Goal: Information Seeking & Learning: Find specific fact

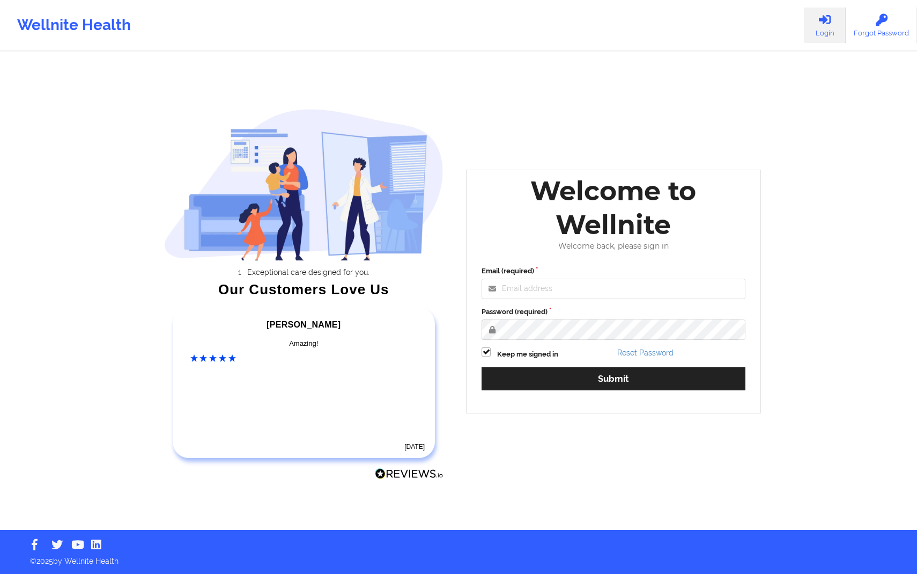
click at [561, 313] on label "Password (required)" at bounding box center [614, 311] width 264 height 11
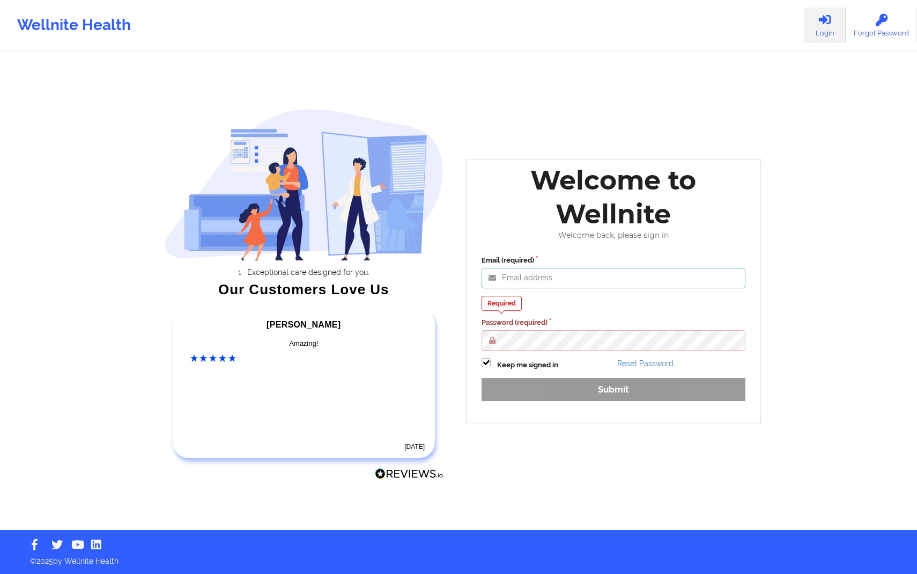
click at [571, 286] on input "Email (required)" at bounding box center [614, 278] width 264 height 20
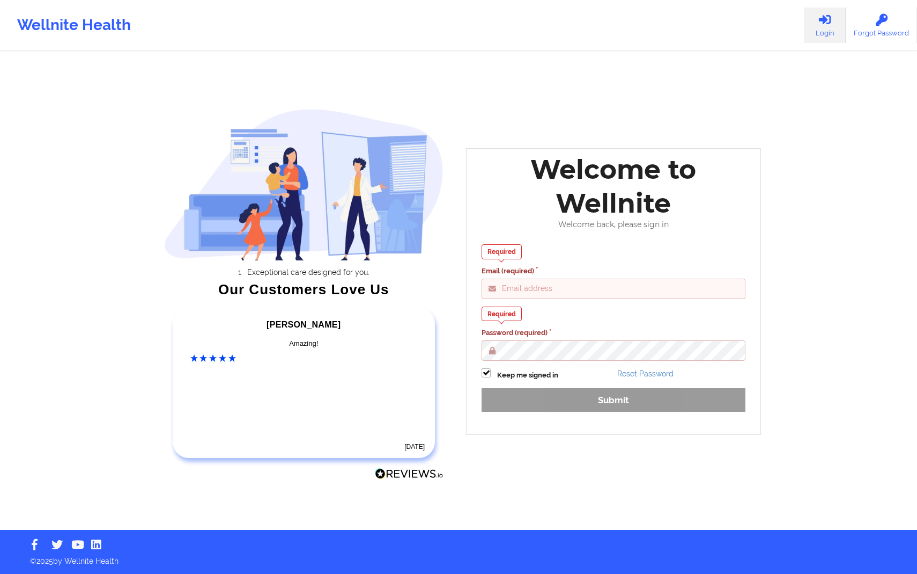
type input "[PERSON_NAME][EMAIL_ADDRESS][DOMAIN_NAME]"
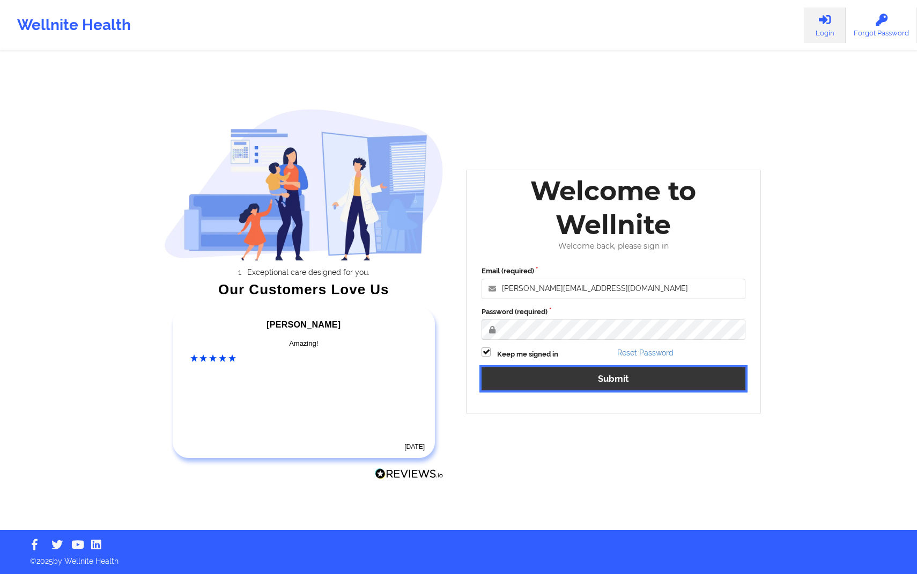
click at [600, 377] on button "Submit" at bounding box center [614, 378] width 264 height 23
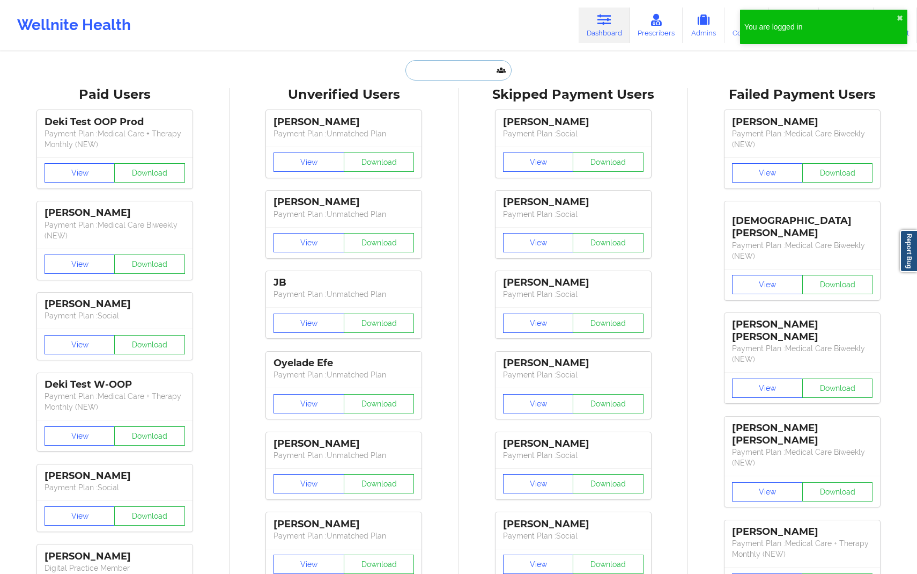
click at [455, 67] on input "text" at bounding box center [459, 70] width 106 height 20
paste input "[PHONE_NUMBER]"
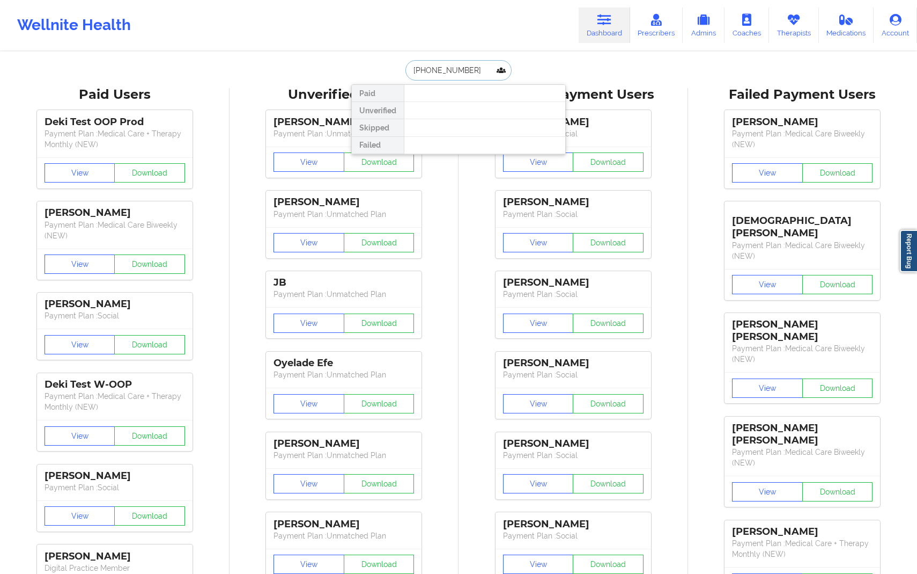
type input "[PHONE_NUMBER]"
drag, startPoint x: 481, startPoint y: 68, endPoint x: 391, endPoint y: 67, distance: 90.7
click at [391, 67] on div "[PHONE_NUMBER] Paid Unverified Skipped Failed" at bounding box center [458, 70] width 215 height 20
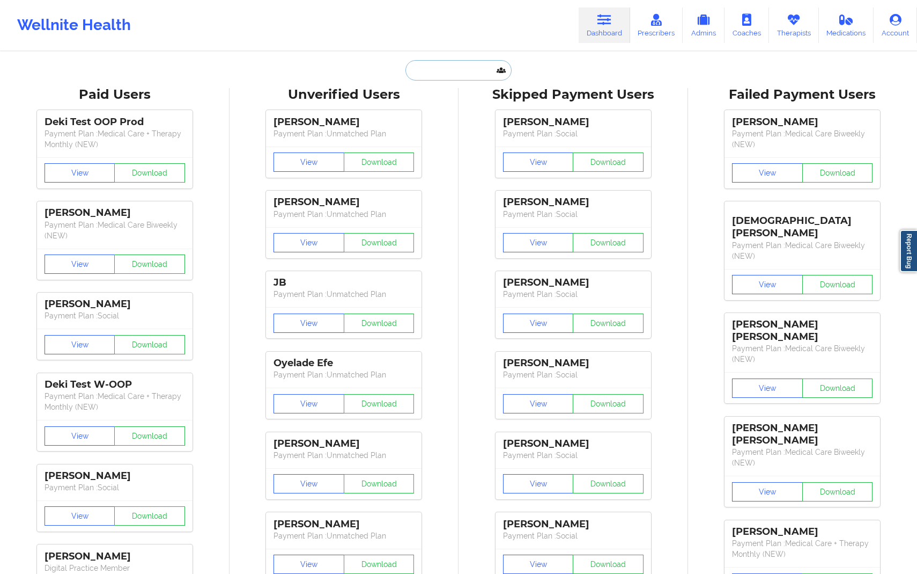
paste input "[EMAIL_ADDRESS][DOMAIN_NAME]"
type input "[EMAIL_ADDRESS][DOMAIN_NAME]"
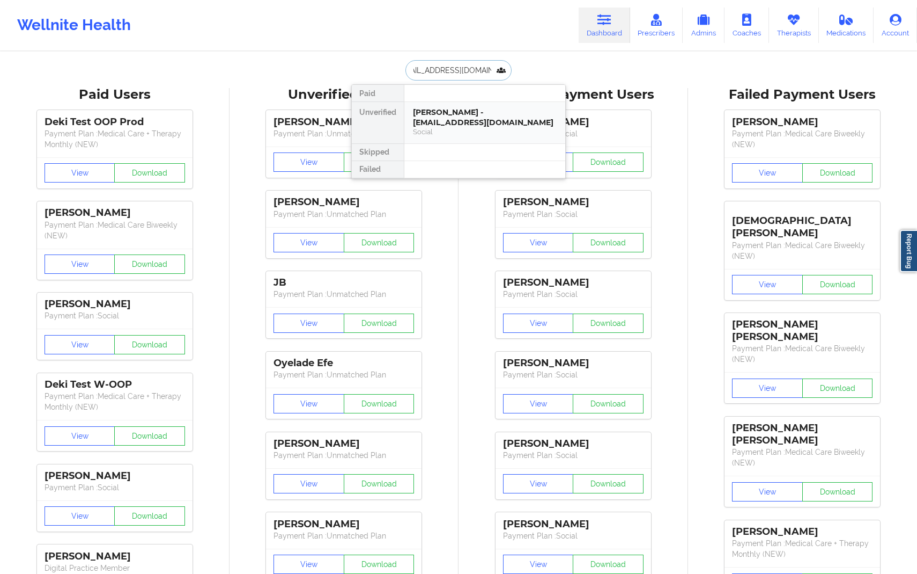
click at [431, 123] on div "[PERSON_NAME] - [EMAIL_ADDRESS][DOMAIN_NAME]" at bounding box center [485, 117] width 144 height 20
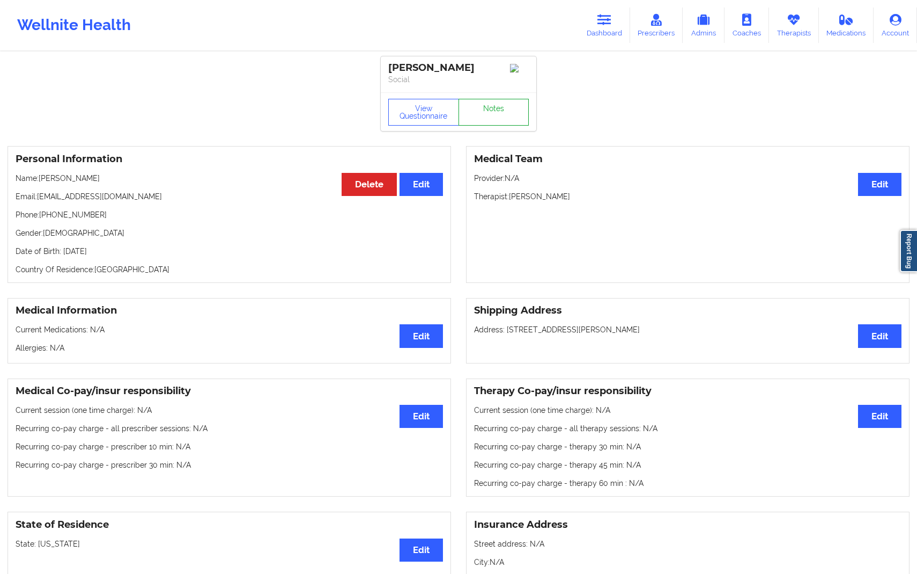
click at [504, 124] on link "Notes" at bounding box center [494, 112] width 71 height 27
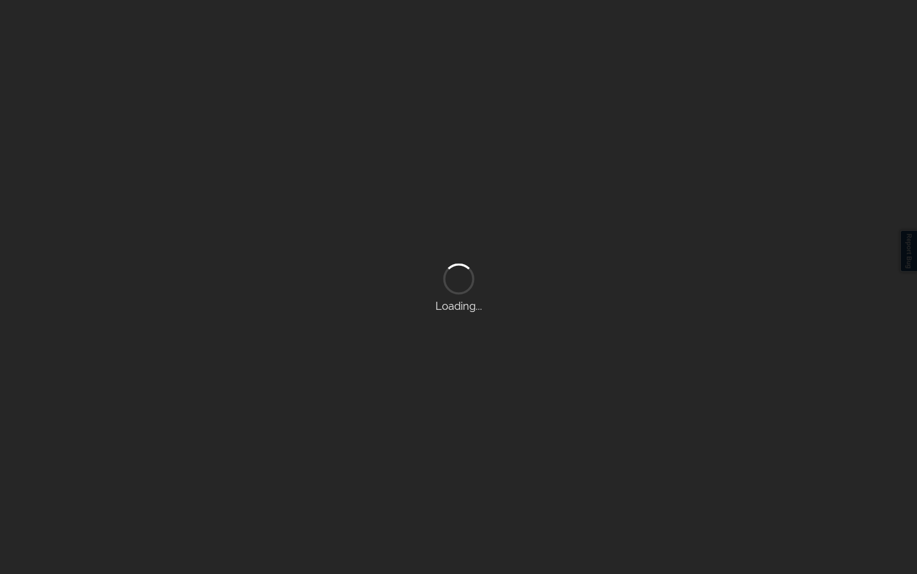
click at [504, 124] on div "Loading..." at bounding box center [458, 287] width 917 height 574
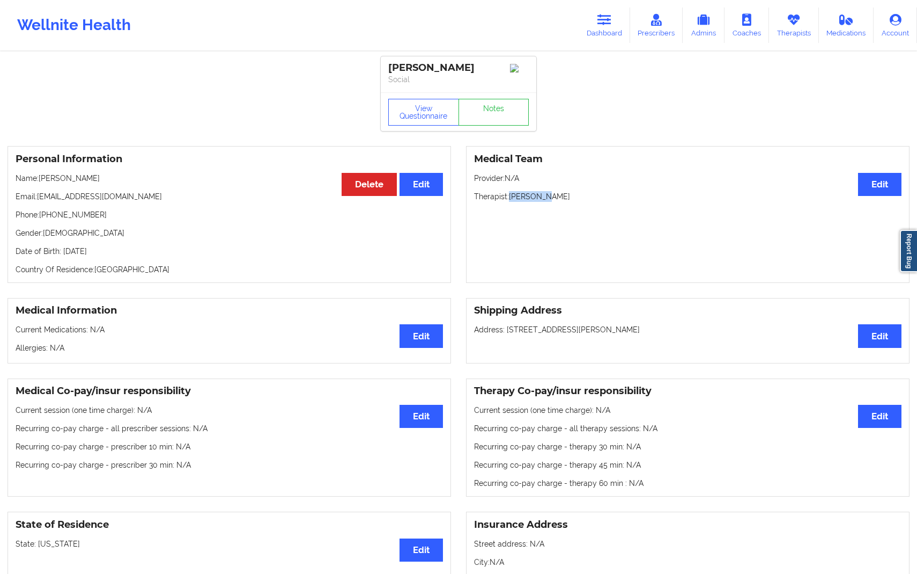
drag, startPoint x: 508, startPoint y: 199, endPoint x: 609, endPoint y: 199, distance: 101.4
click at [609, 199] on p "Therapist: [PERSON_NAME]" at bounding box center [688, 196] width 428 height 11
copy p "[PERSON_NAME]"
click at [605, 27] on link "Dashboard" at bounding box center [605, 25] width 52 height 35
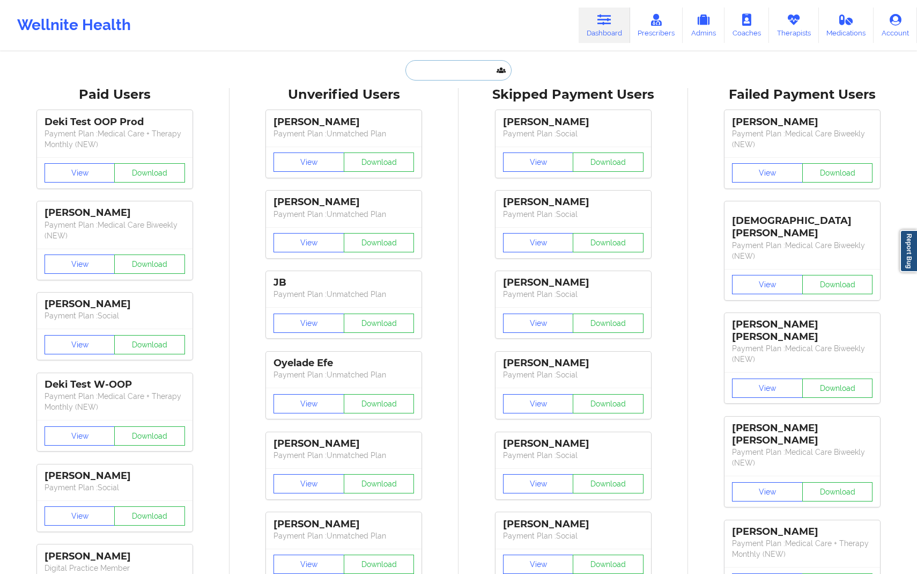
click at [445, 74] on input "text" at bounding box center [459, 70] width 106 height 20
paste input "[PHONE_NUMBER]"
type input "[PHONE_NUMBER]"
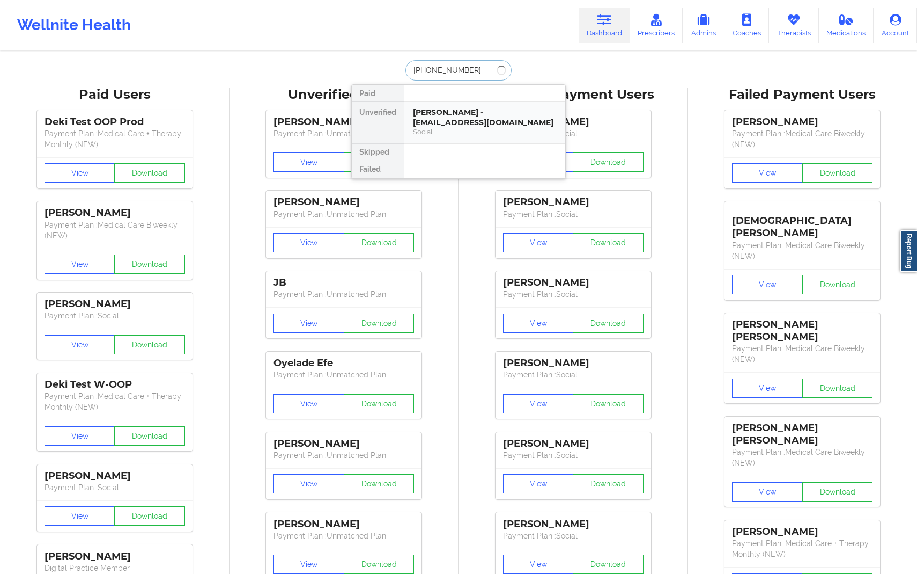
click at [503, 117] on div "[PERSON_NAME] - [EMAIL_ADDRESS][DOMAIN_NAME]" at bounding box center [485, 117] width 144 height 20
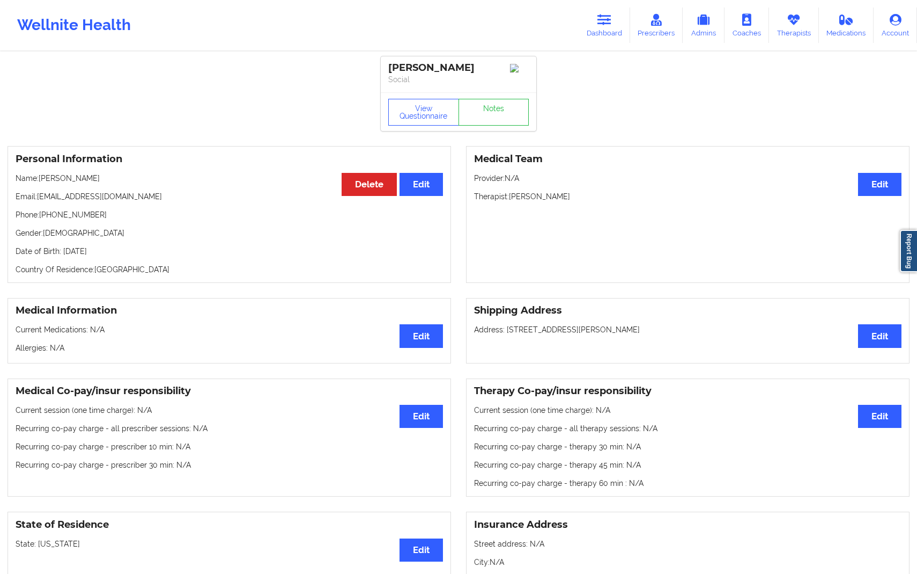
drag, startPoint x: 40, startPoint y: 182, endPoint x: 136, endPoint y: 182, distance: 96.6
click at [136, 182] on p "Name: [PERSON_NAME]" at bounding box center [230, 178] width 428 height 11
copy p "[PERSON_NAME]"
click at [592, 27] on link "Dashboard" at bounding box center [605, 25] width 52 height 35
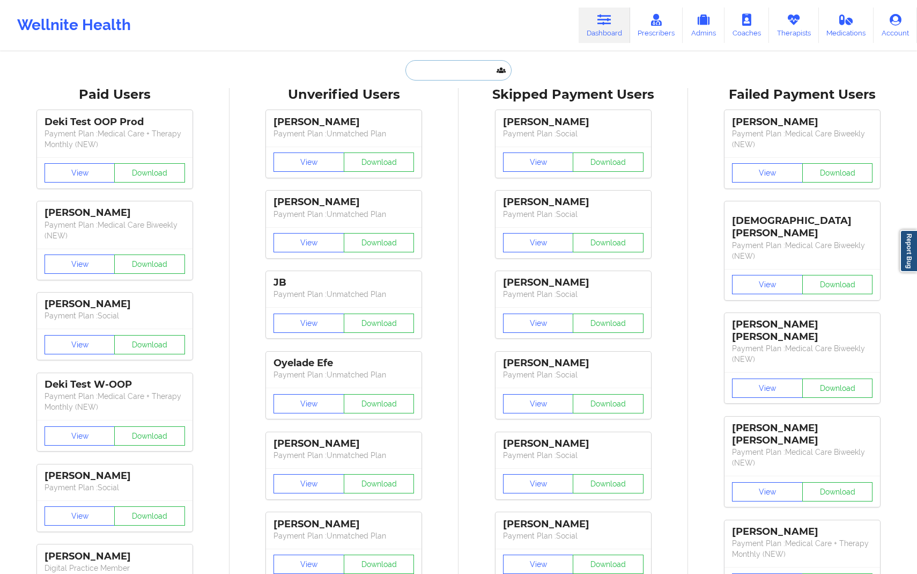
click at [477, 69] on input "text" at bounding box center [459, 70] width 106 height 20
paste input "[PERSON_NAME]"
type input "[PERSON_NAME]"
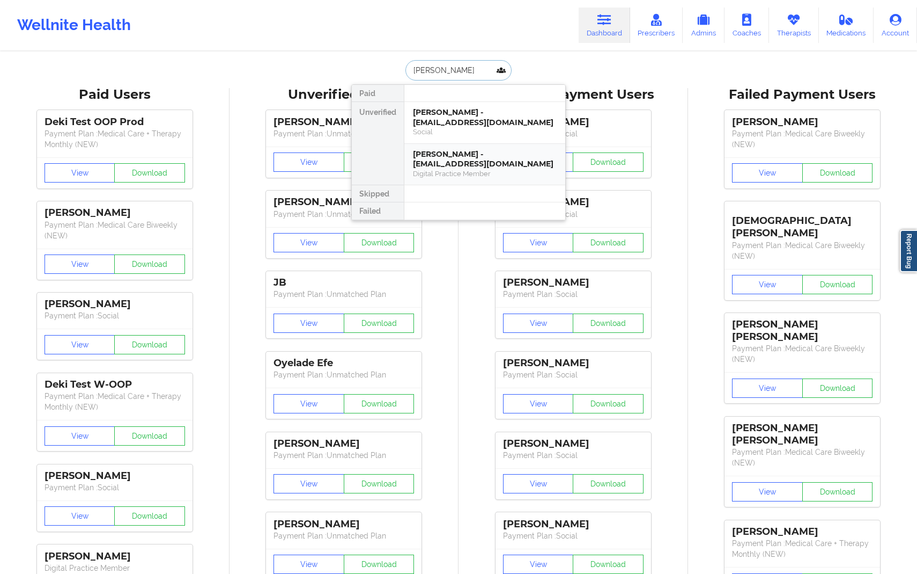
click at [491, 163] on div "[PERSON_NAME] - [EMAIL_ADDRESS][DOMAIN_NAME]" at bounding box center [485, 159] width 144 height 20
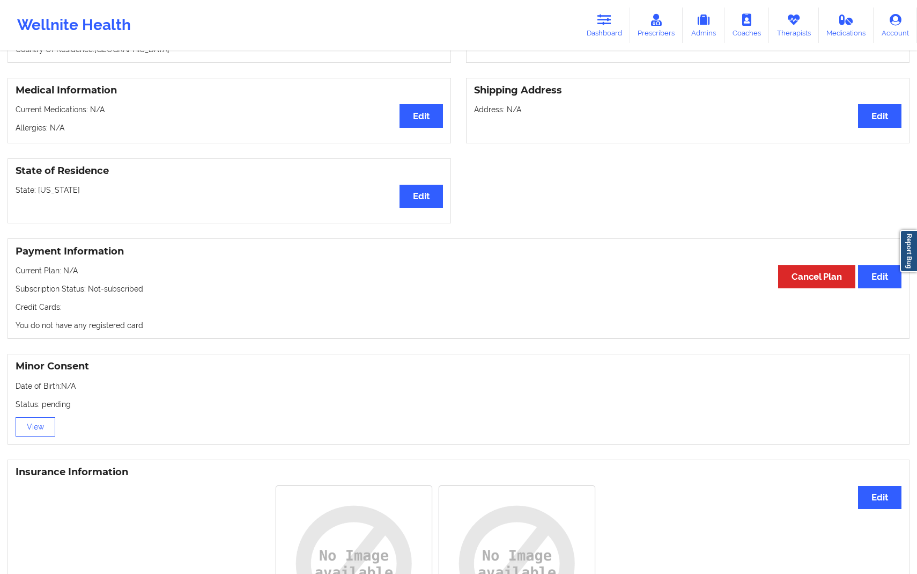
scroll to position [174, 0]
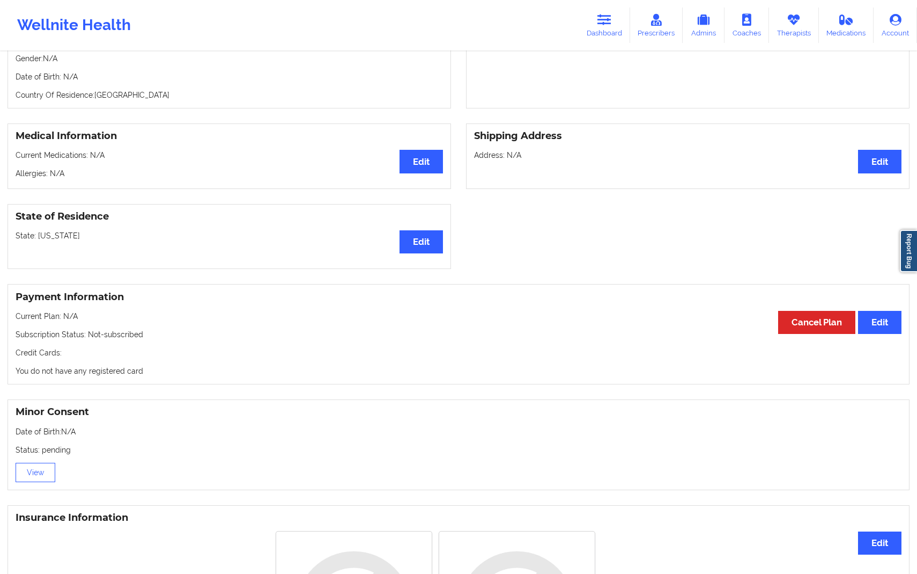
click at [494, 299] on h3 "Payment Information" at bounding box center [459, 297] width 886 height 12
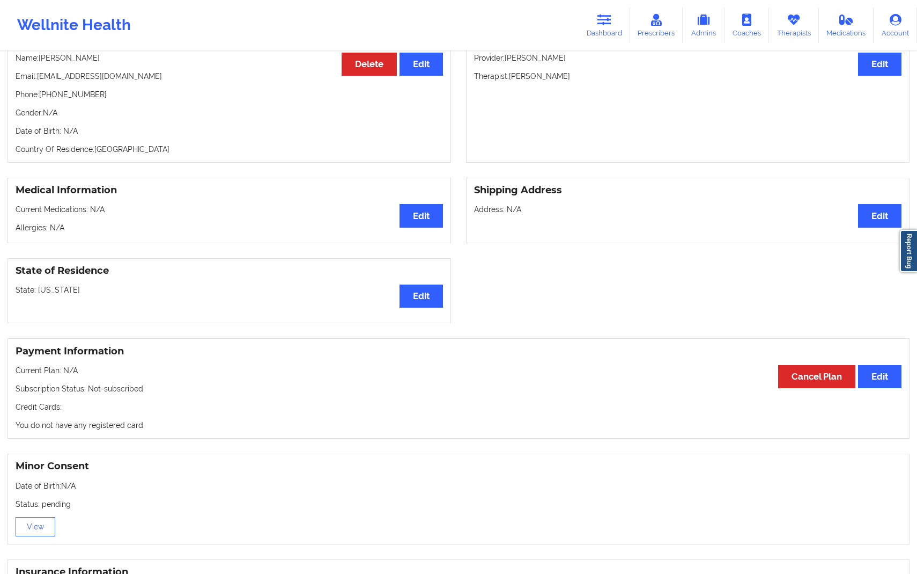
scroll to position [0, 0]
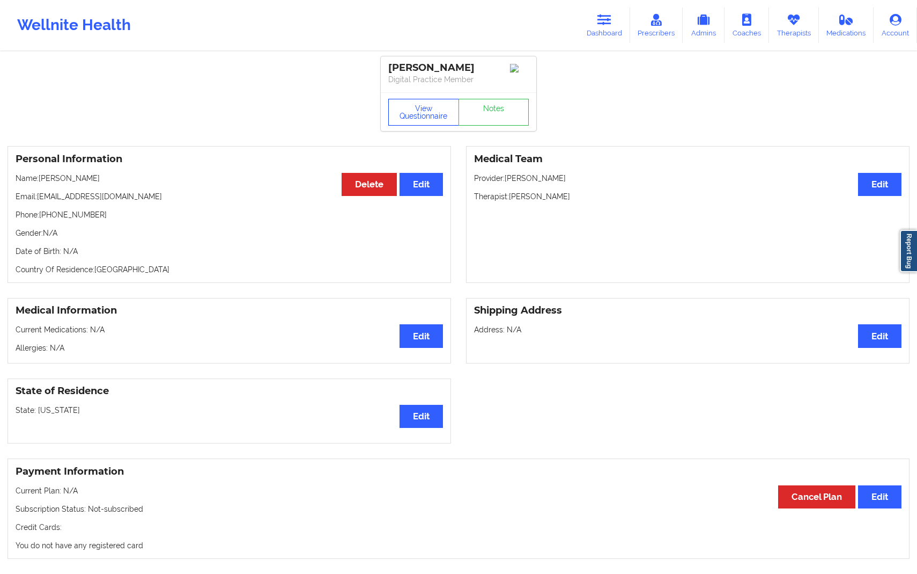
click at [442, 111] on button "View Questionnaire" at bounding box center [423, 112] width 71 height 27
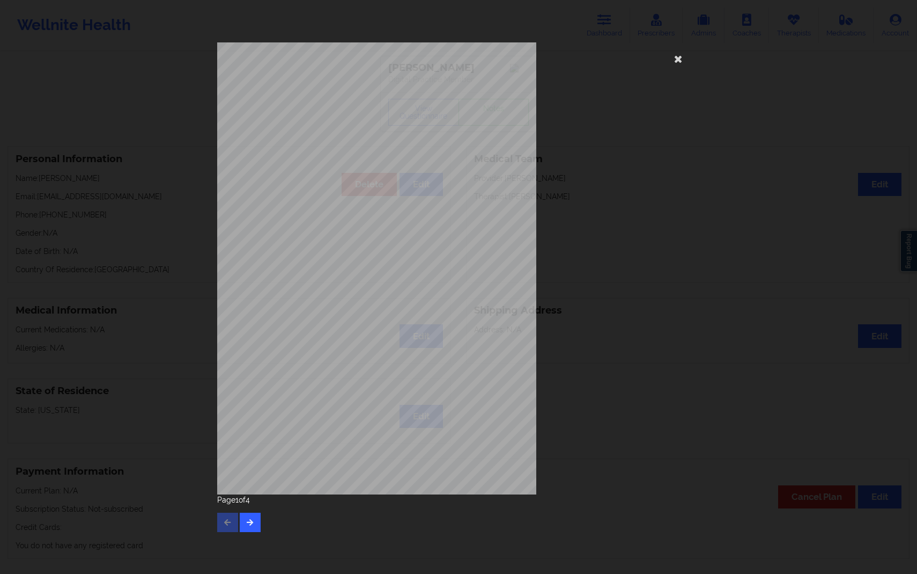
click at [674, 68] on div "[STREET_ADDRESS] What state do you live in ? [US_STATE] Full Name [PERSON_NAME]…" at bounding box center [458, 268] width 483 height 452
click at [675, 57] on icon at bounding box center [678, 58] width 17 height 17
